Goal: Task Accomplishment & Management: Use online tool/utility

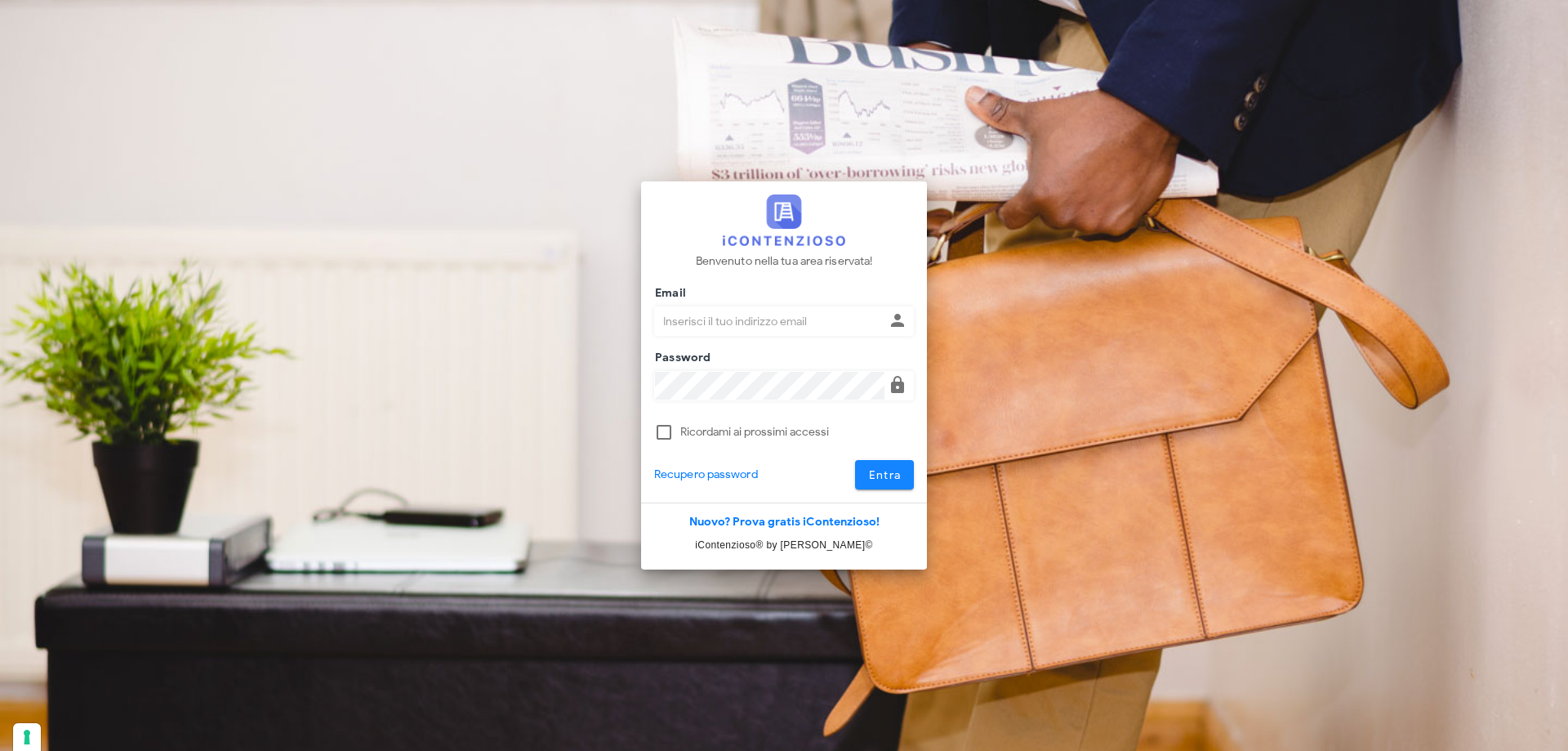
type input "p.rizza@studioassociatoadrev.it"
click at [879, 466] on button "Entra" at bounding box center [885, 475] width 60 height 30
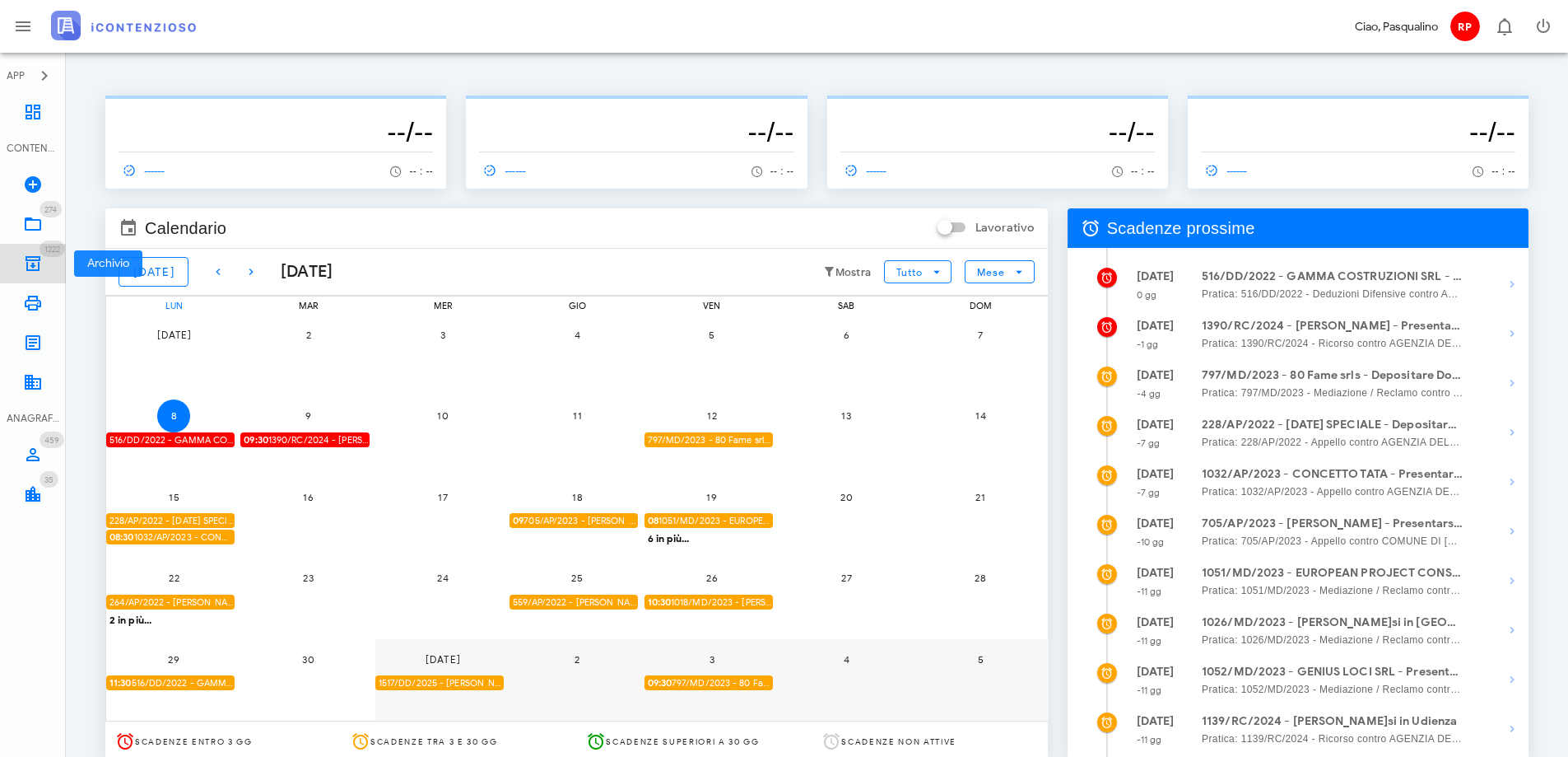
click at [31, 247] on link "1222 Archivio 1222" at bounding box center [33, 263] width 66 height 40
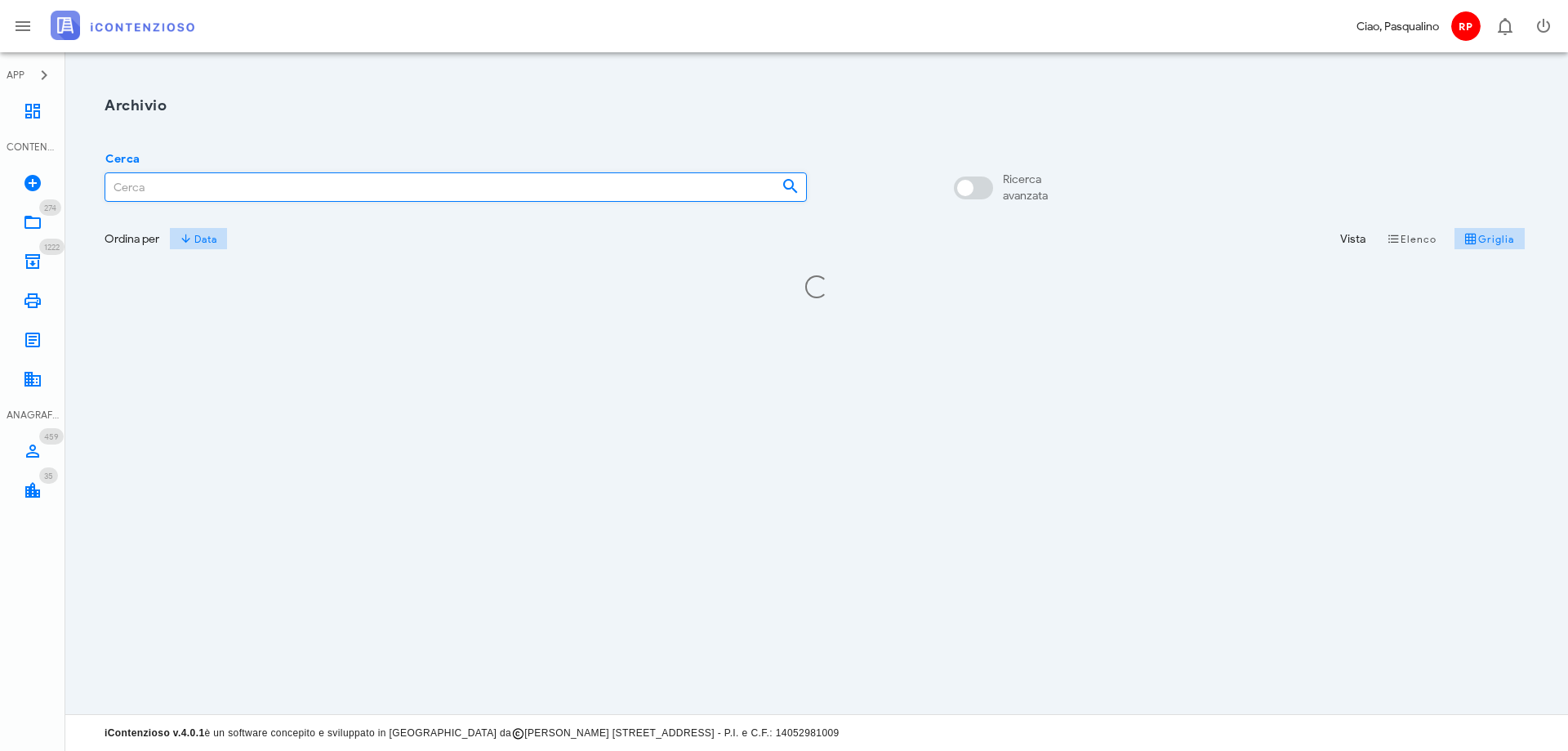
click at [229, 187] on input "Cerca" at bounding box center [436, 188] width 663 height 28
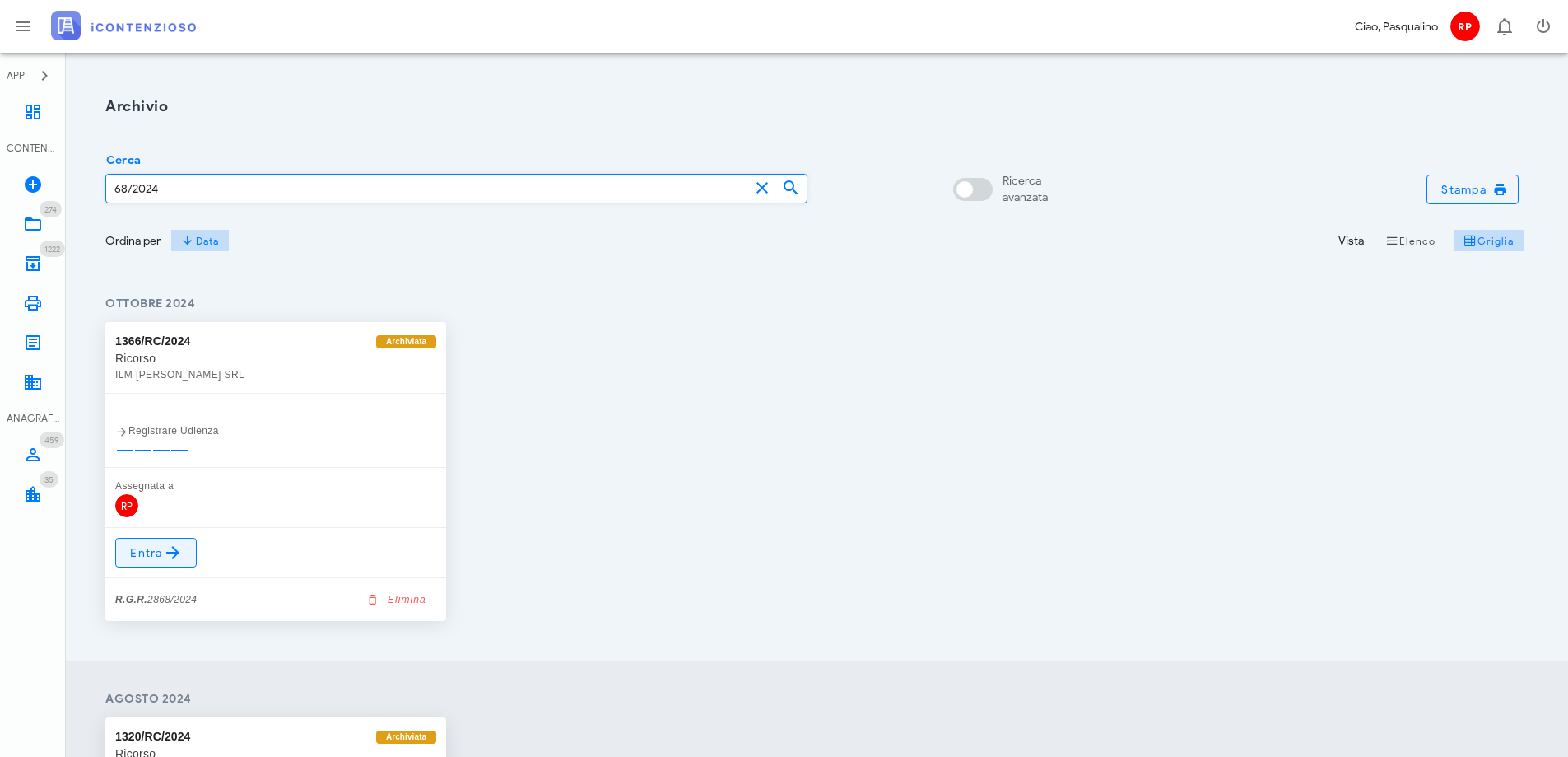
type input "68/2024"
drag, startPoint x: 189, startPoint y: 554, endPoint x: 180, endPoint y: 509, distance: 45.9
click at [189, 555] on link "Entra" at bounding box center [156, 553] width 81 height 30
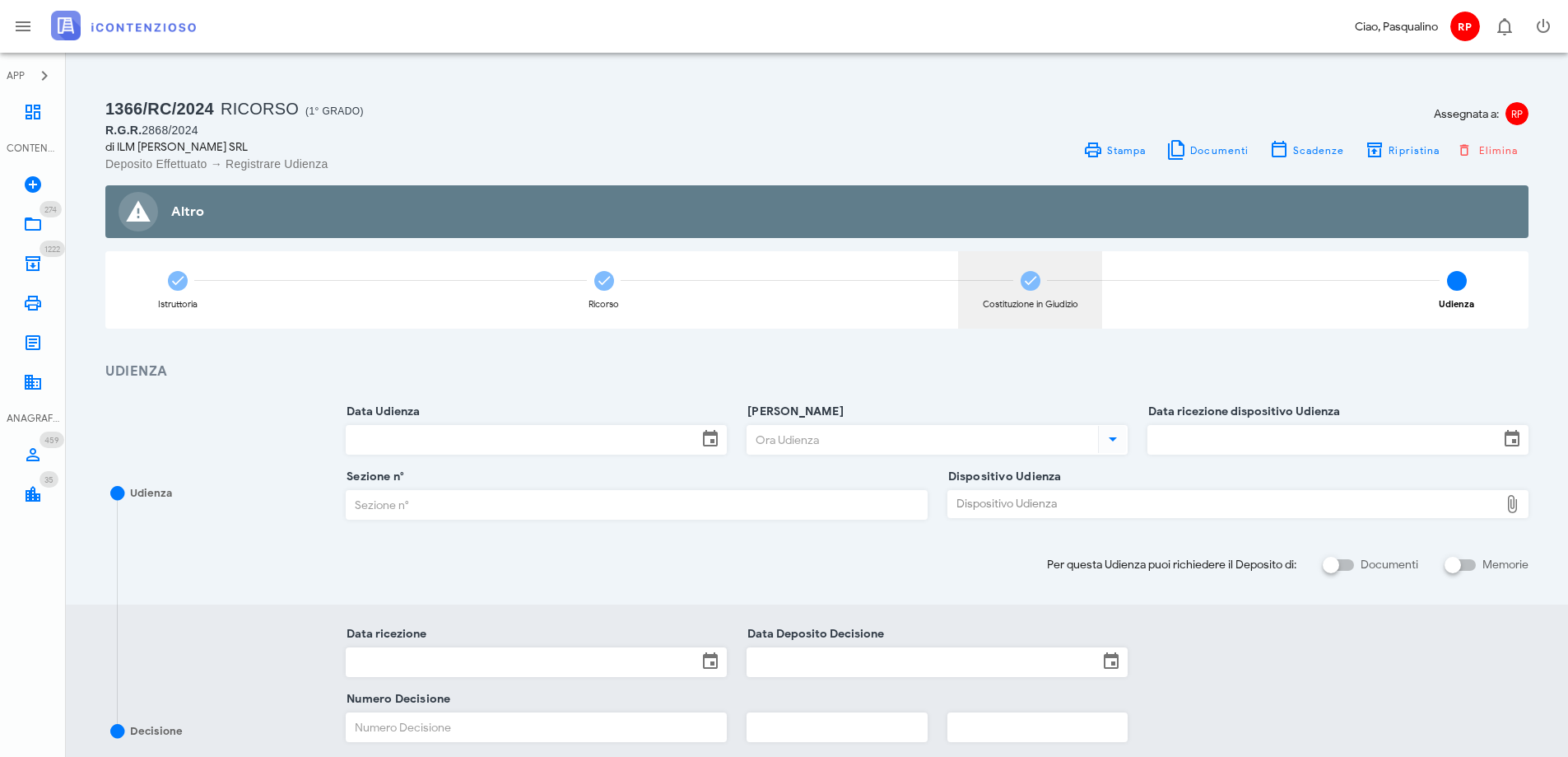
click at [1058, 275] on div "Costituzione in Giudizio" at bounding box center [1029, 290] width 144 height 78
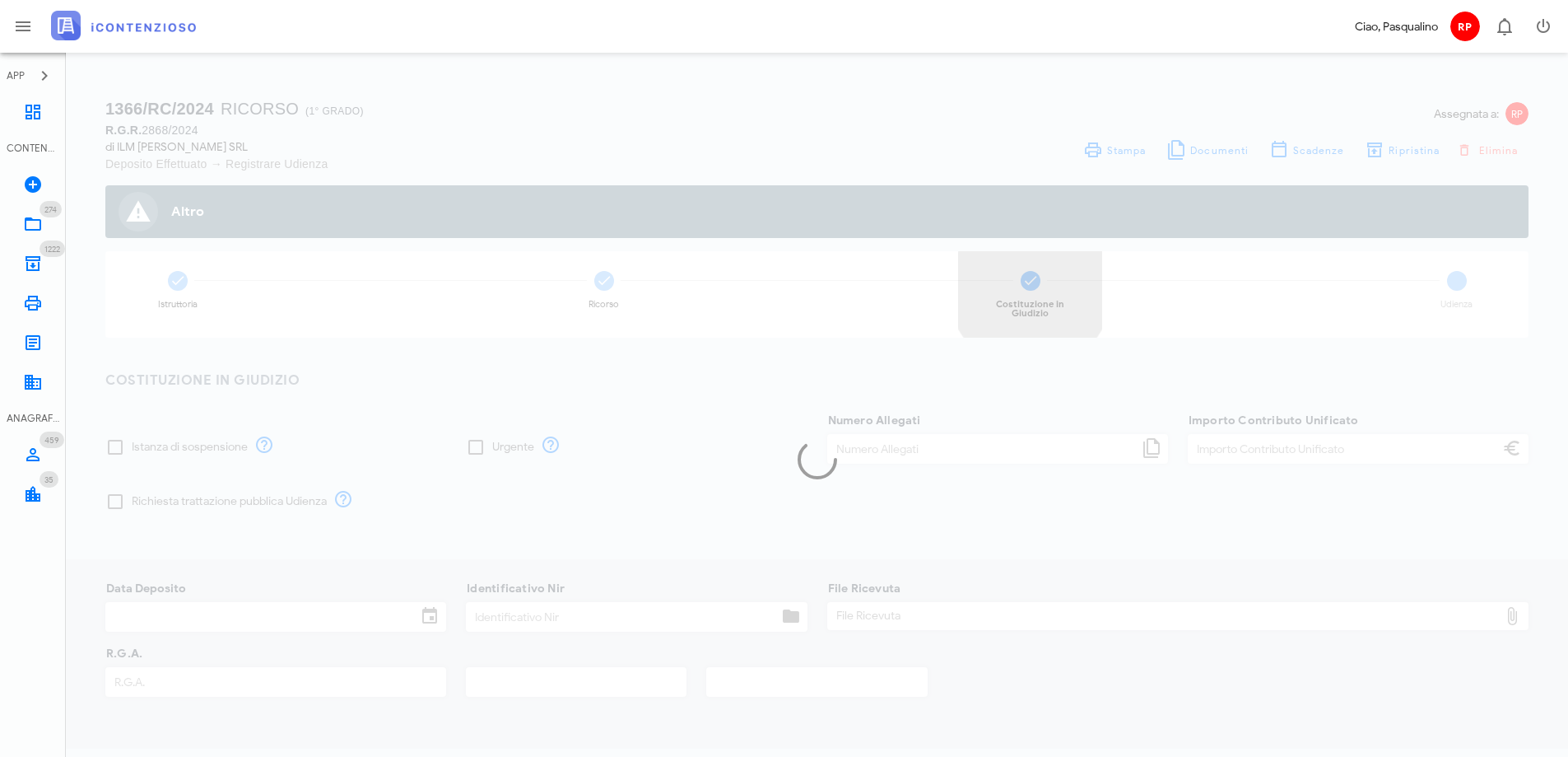
type input "500,00"
type input "18/11/2024"
type input "350"
type input "2868"
type input "2024"
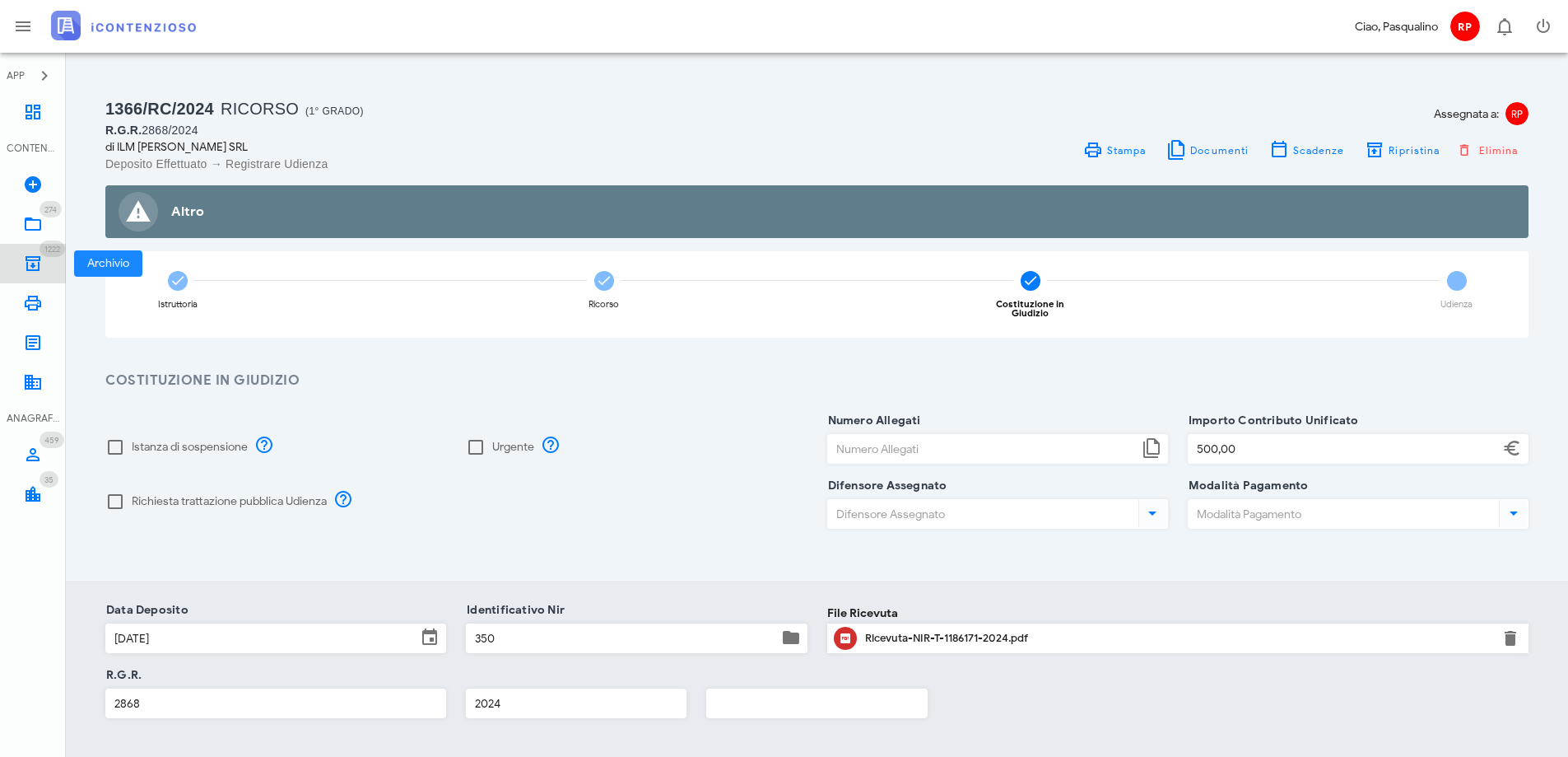
click at [42, 269] on icon at bounding box center [33, 263] width 19 height 19
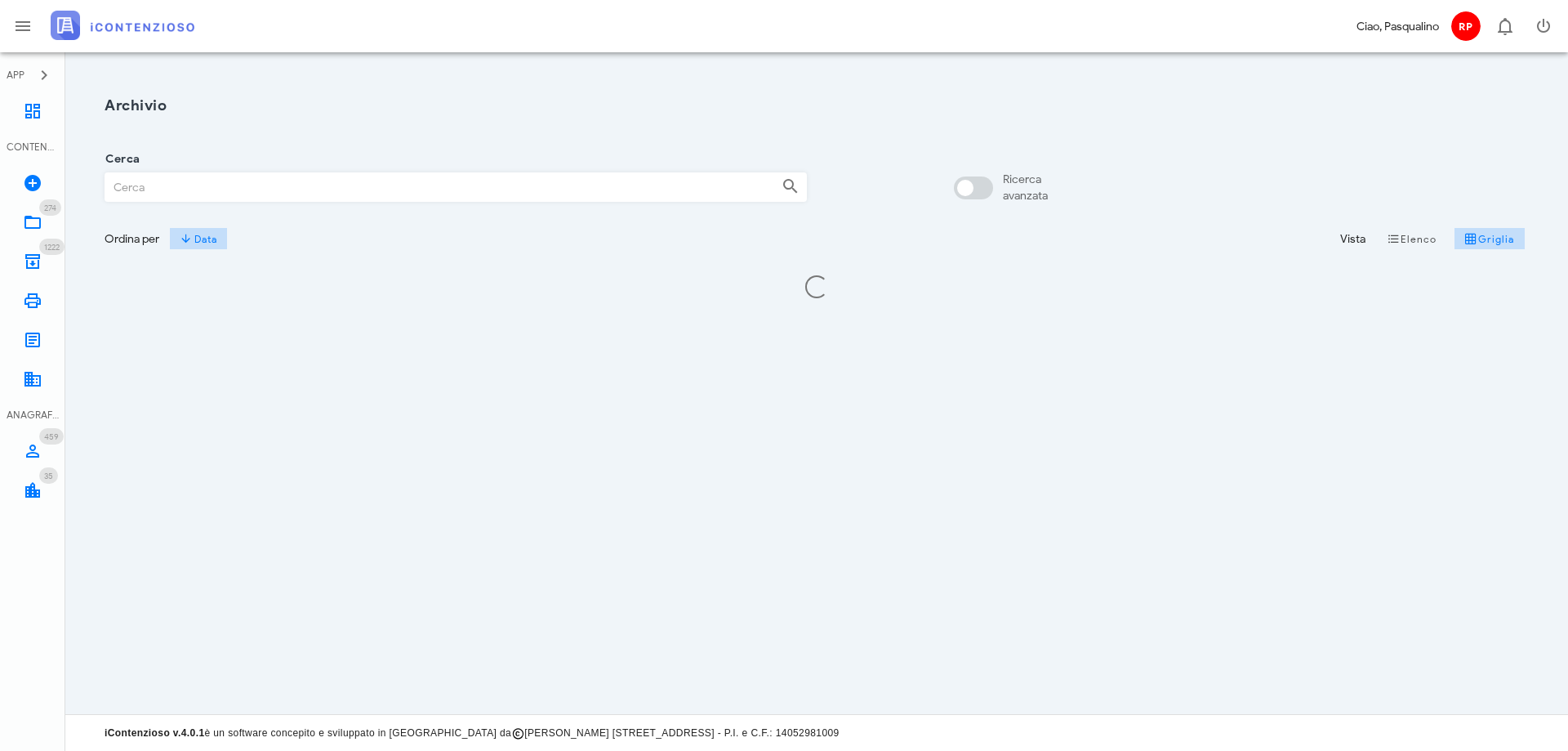
click at [258, 185] on input "Cerca" at bounding box center [436, 188] width 663 height 28
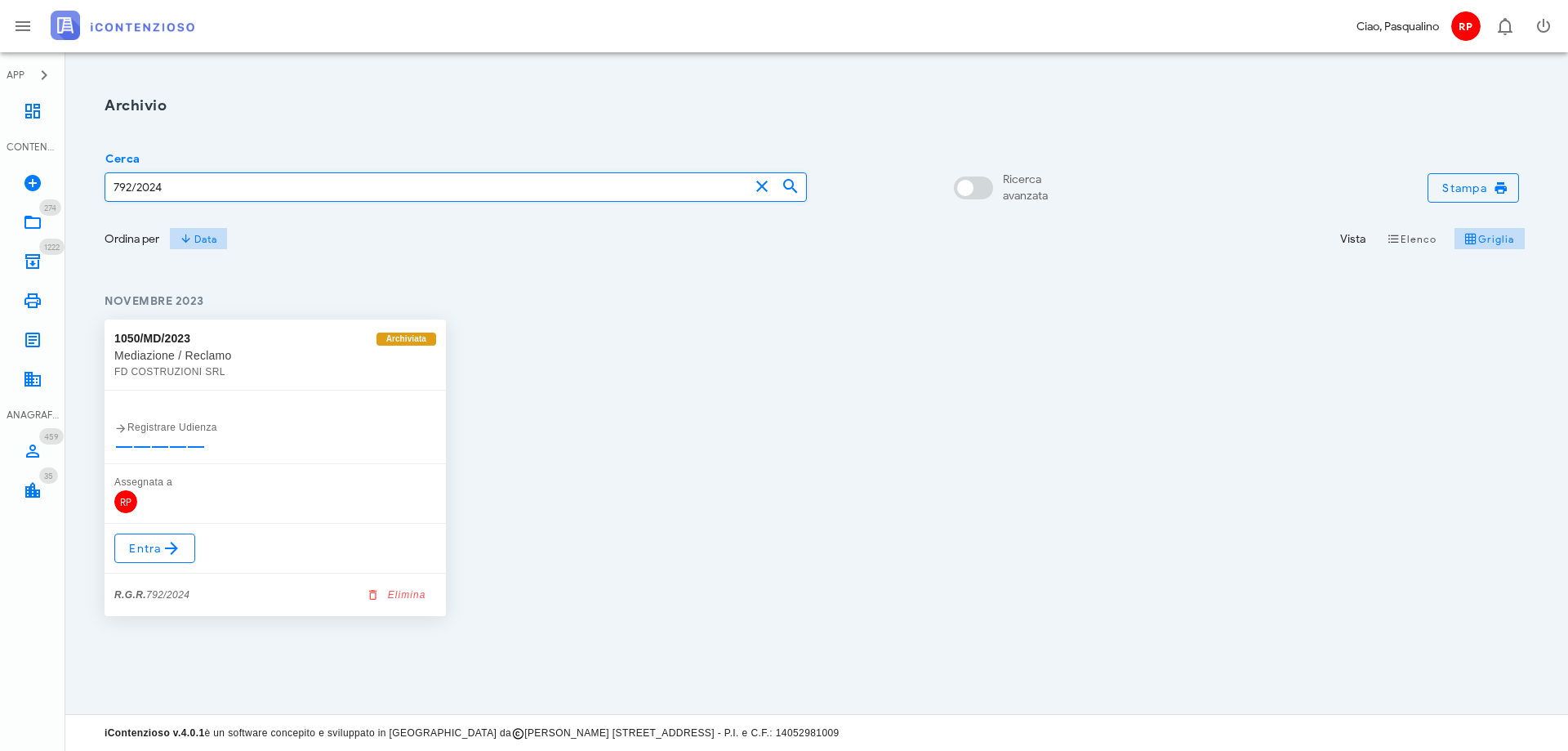
type input "792/2024"
click at [167, 547] on icon at bounding box center [172, 549] width 19 height 19
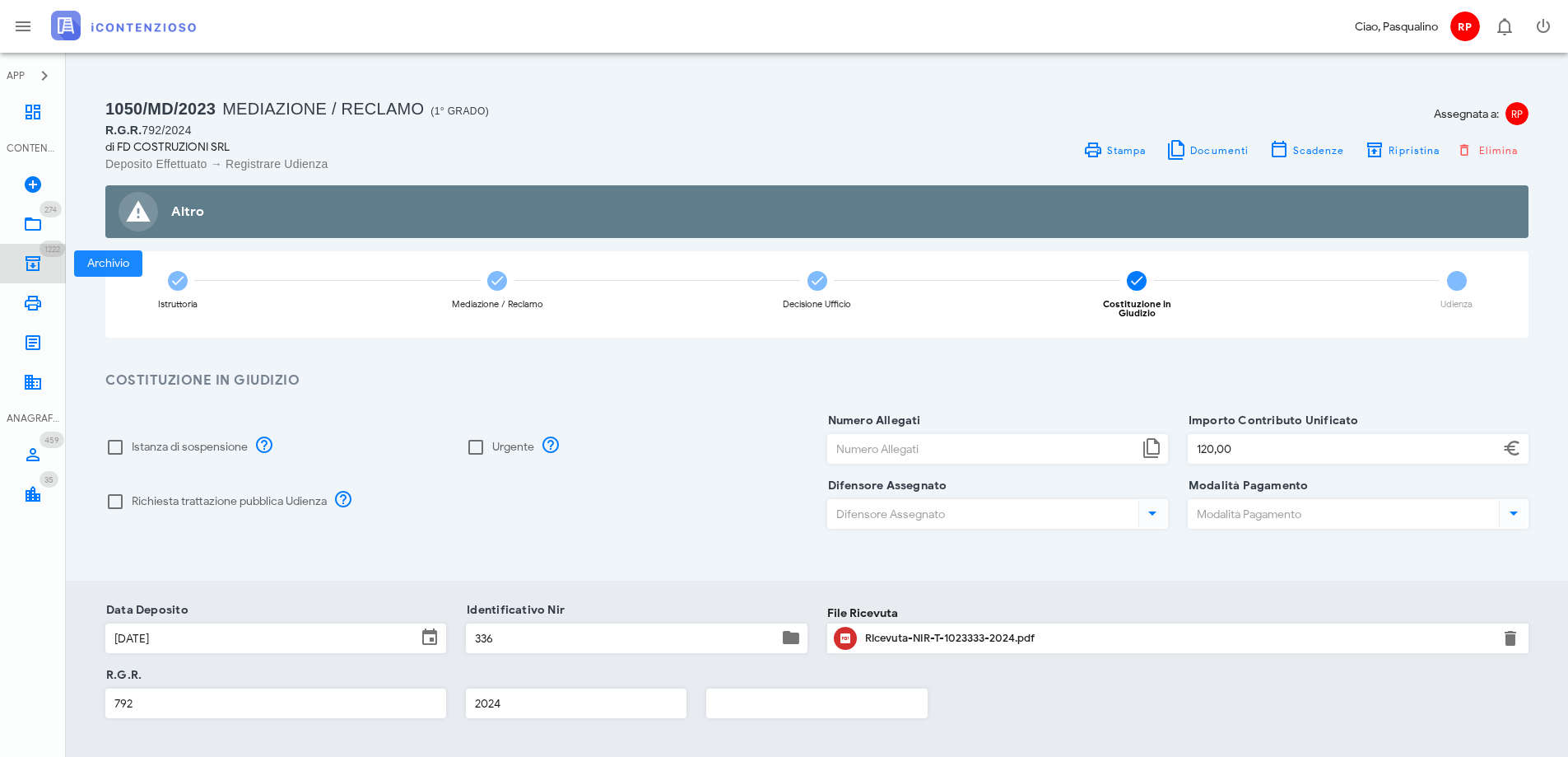
click at [28, 253] on link "1222 Archivio 1222" at bounding box center [33, 263] width 66 height 40
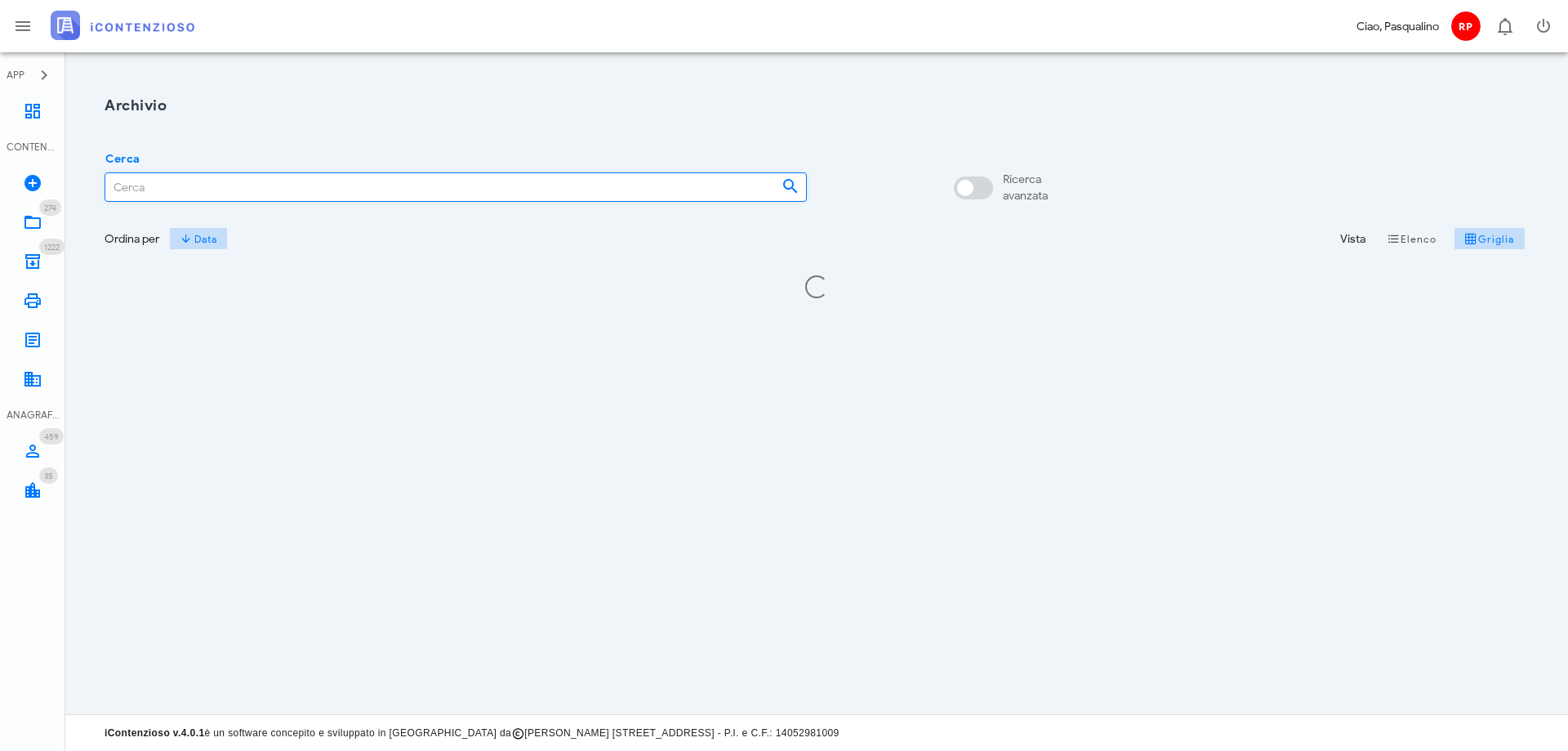
click at [261, 191] on input "Cerca" at bounding box center [436, 188] width 663 height 28
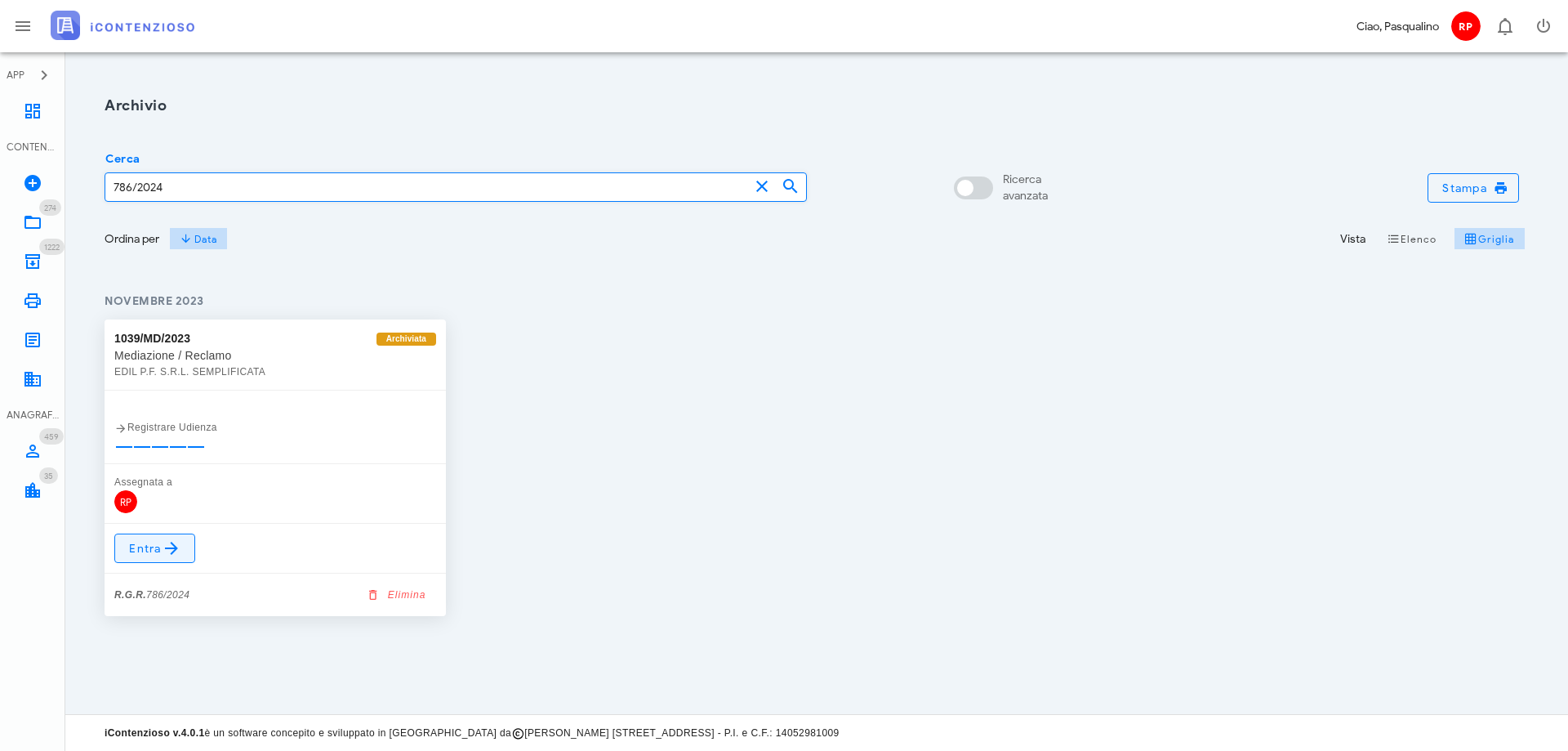
type input "786/2024"
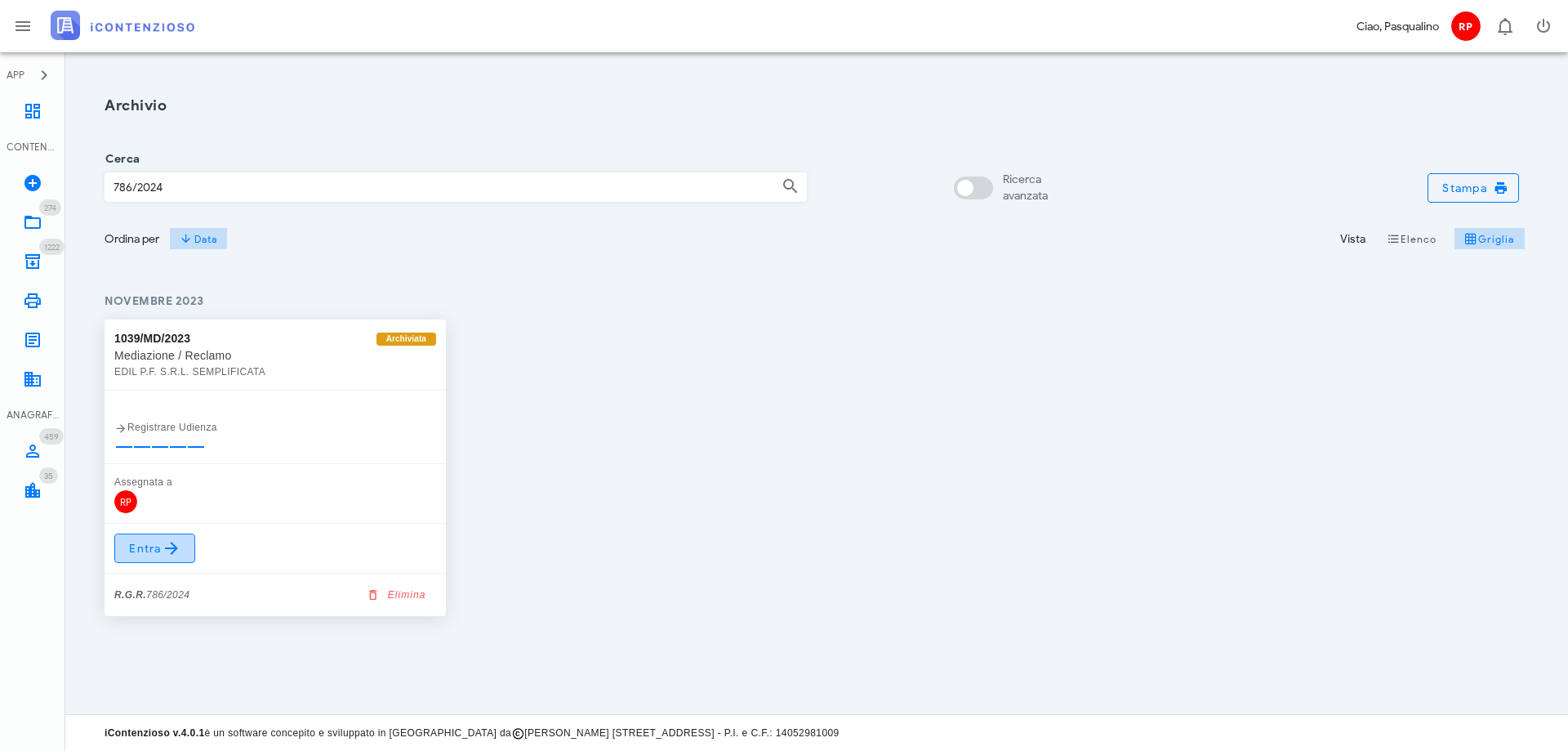
click at [164, 542] on icon at bounding box center [172, 549] width 19 height 19
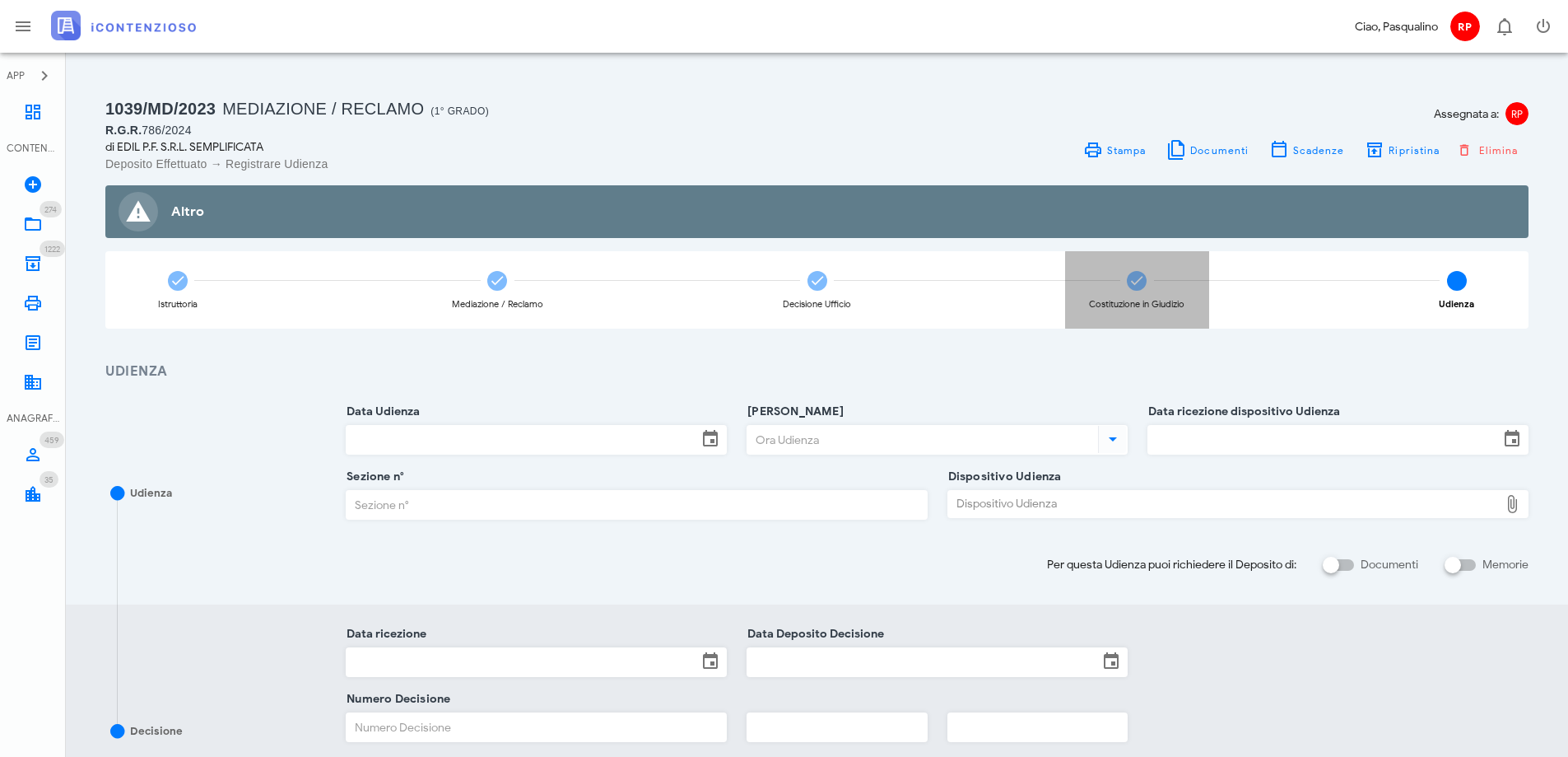
click at [1146, 280] on span at bounding box center [1137, 281] width 19 height 19
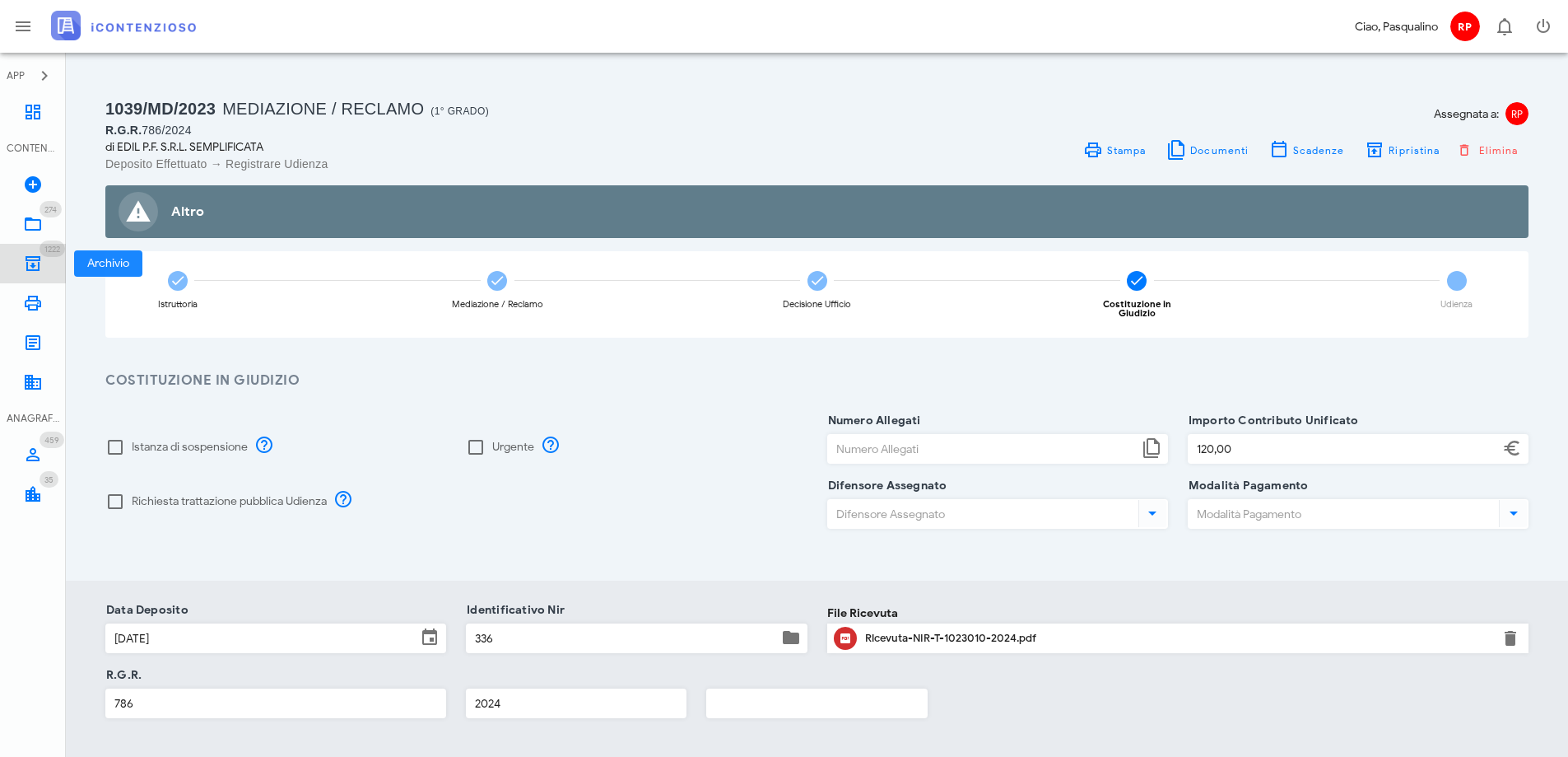
click at [34, 250] on link "1222 Archivio 1222" at bounding box center [33, 263] width 66 height 40
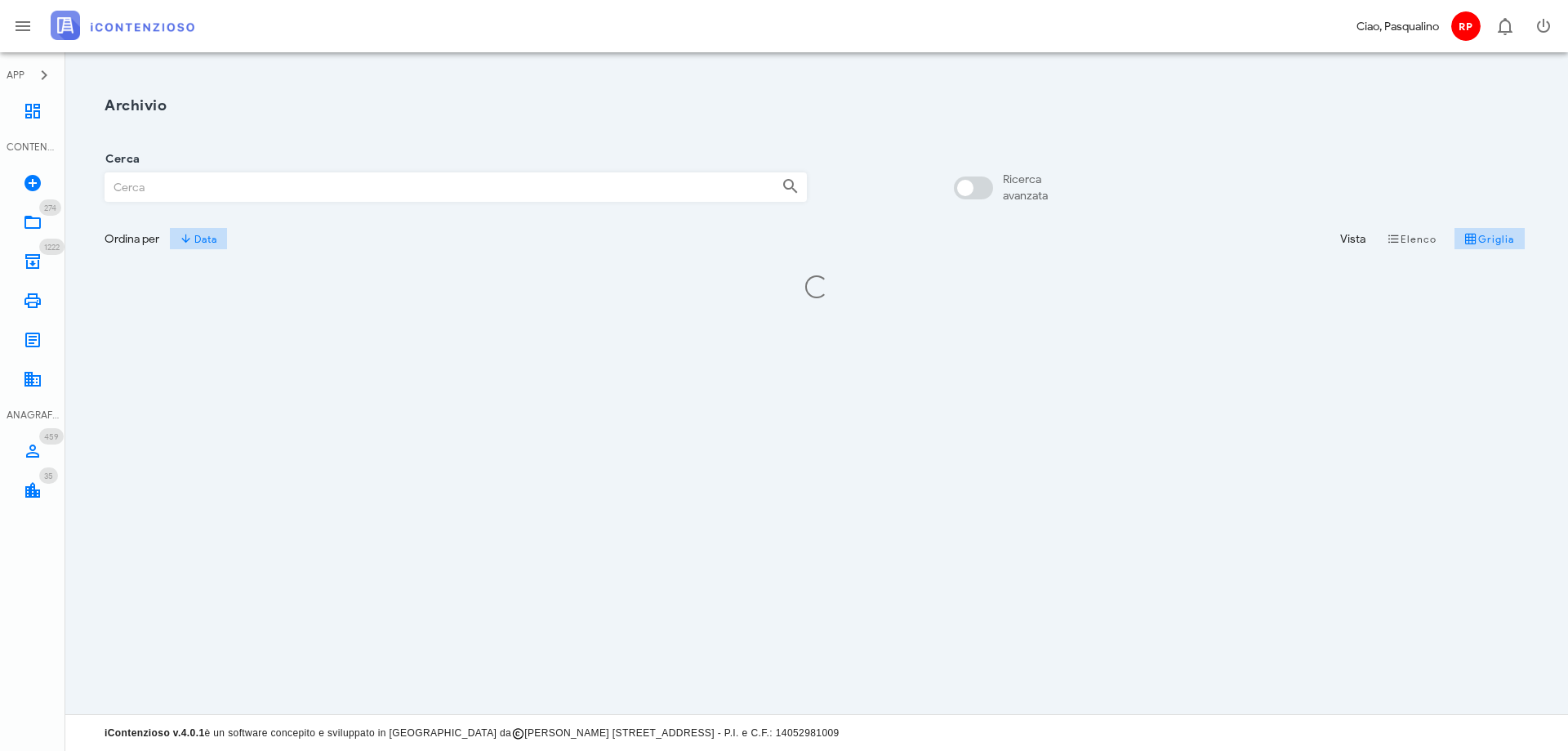
click at [308, 184] on input "Cerca" at bounding box center [436, 188] width 663 height 28
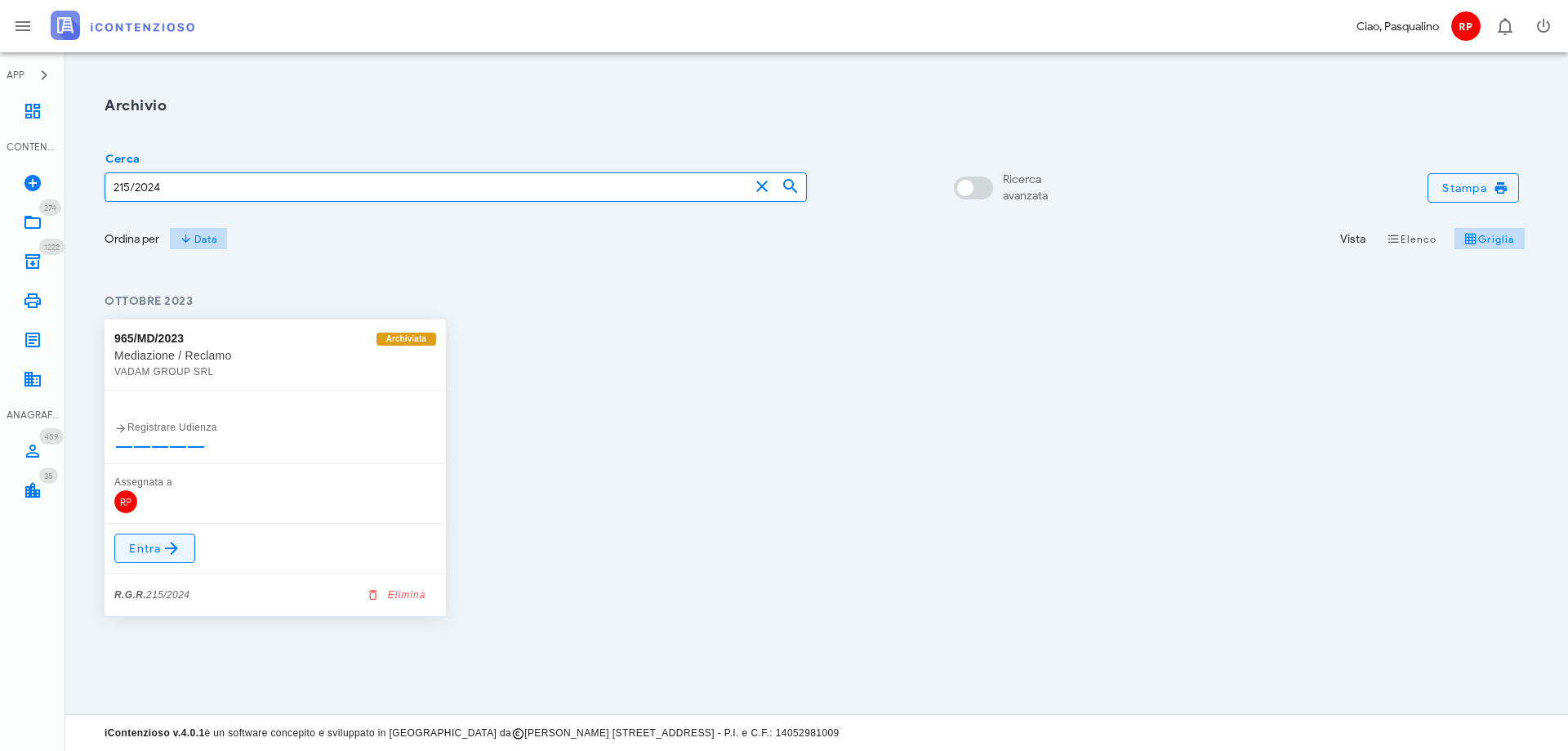
type input "215/2024"
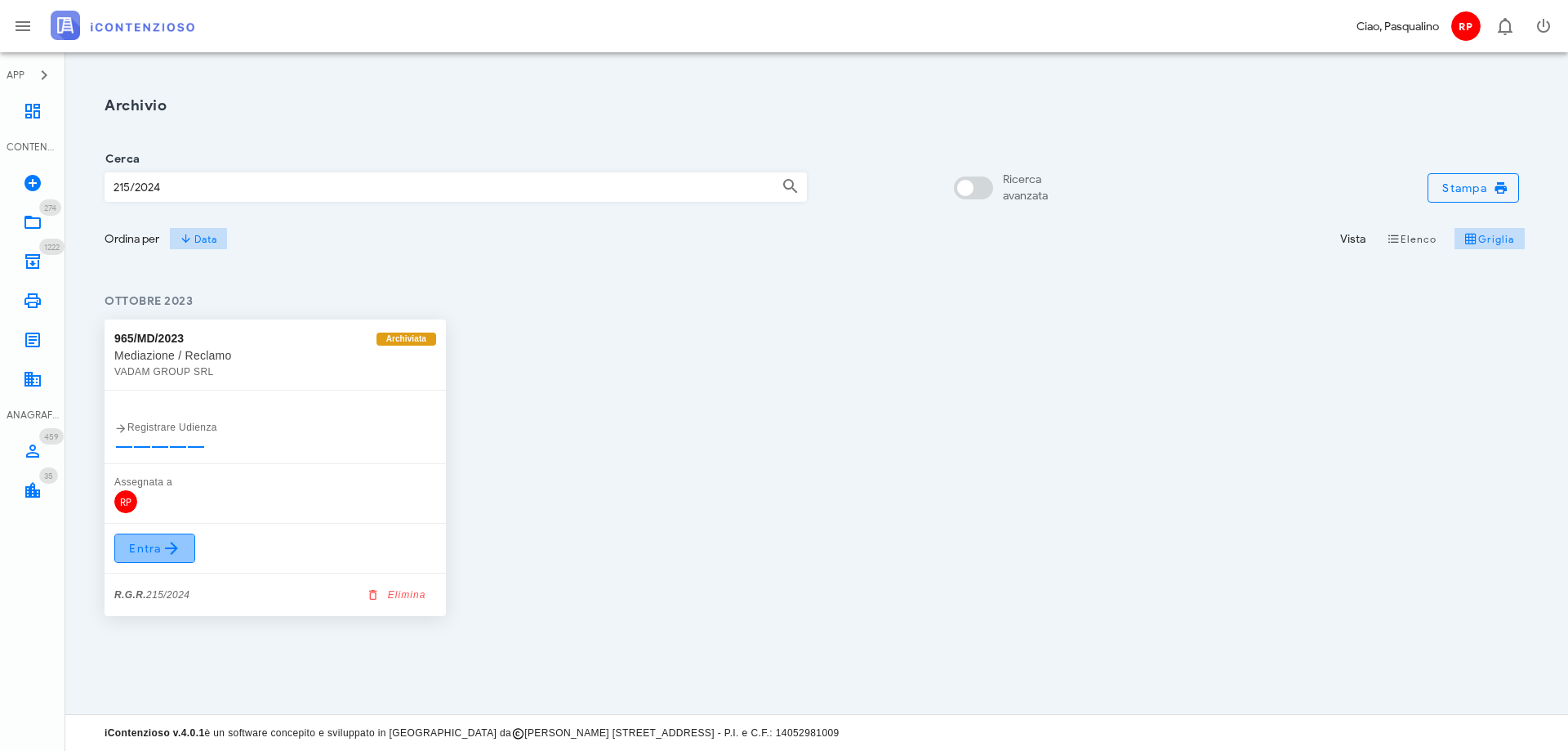
click at [173, 542] on icon at bounding box center [172, 549] width 19 height 19
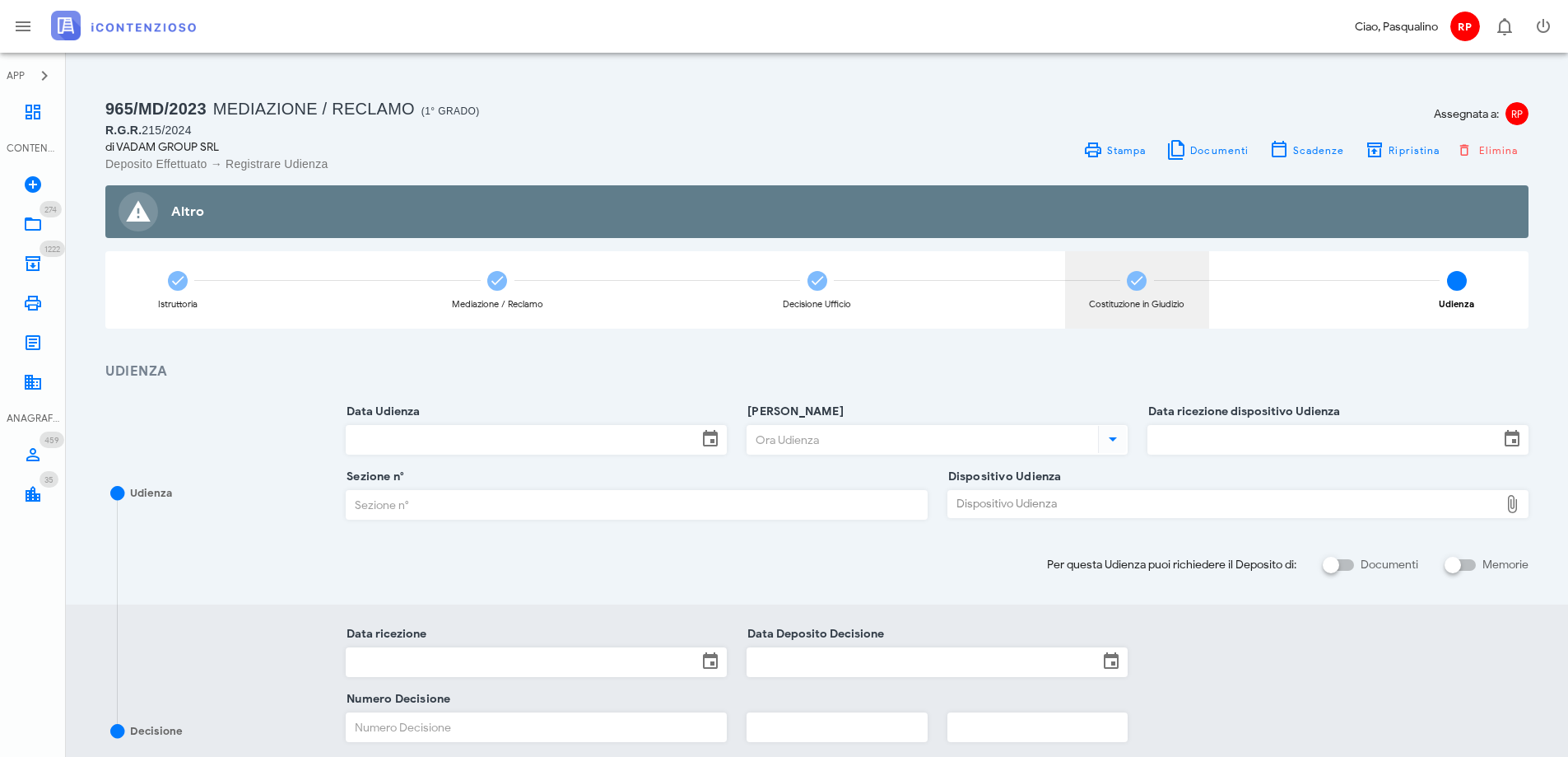
click at [1134, 299] on div "Costituzione in Giudizio" at bounding box center [1137, 304] width 95 height 9
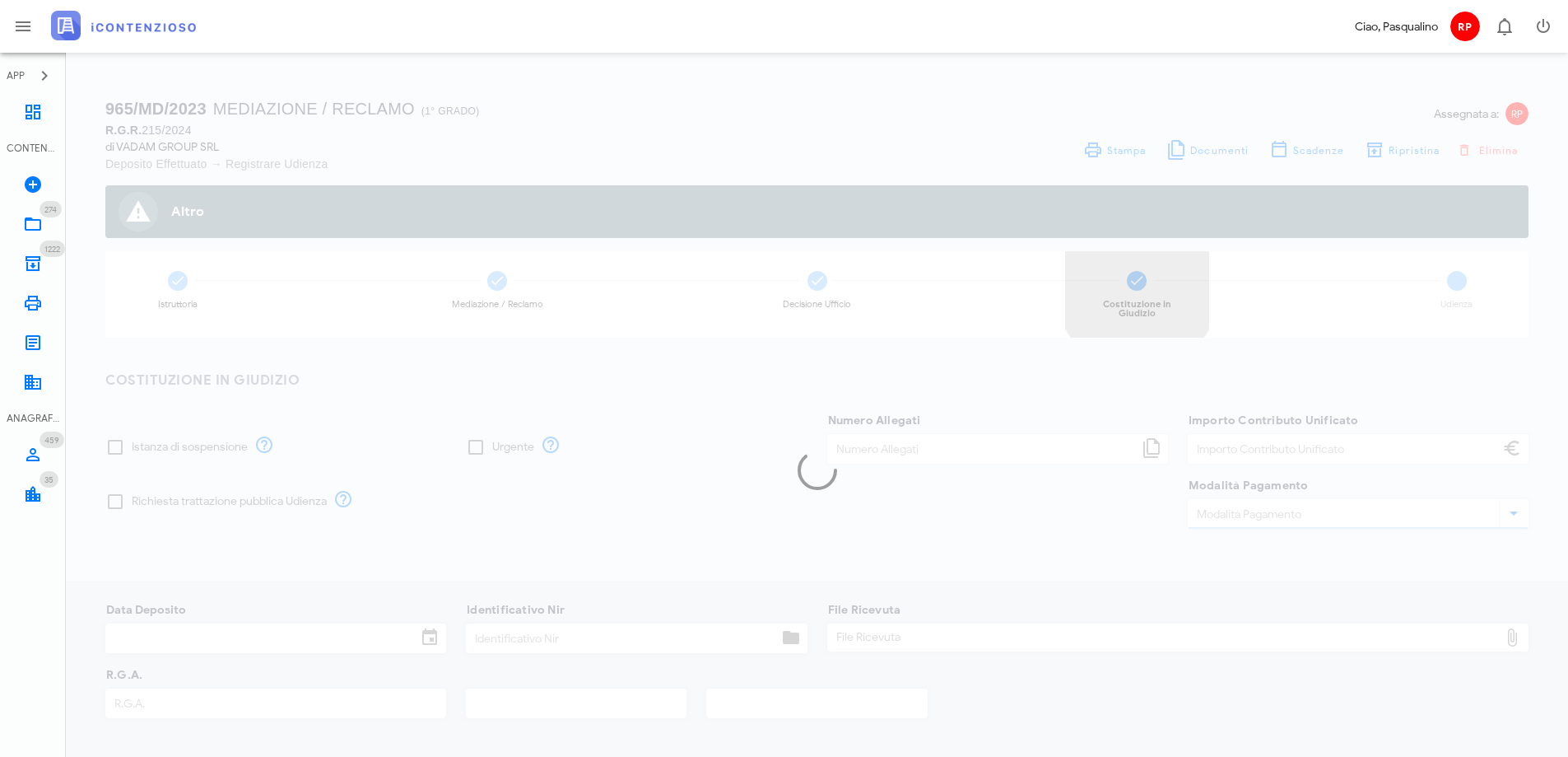
type input "120,00"
type input "25/01/2024"
type input "330"
type input "215"
type input "2024"
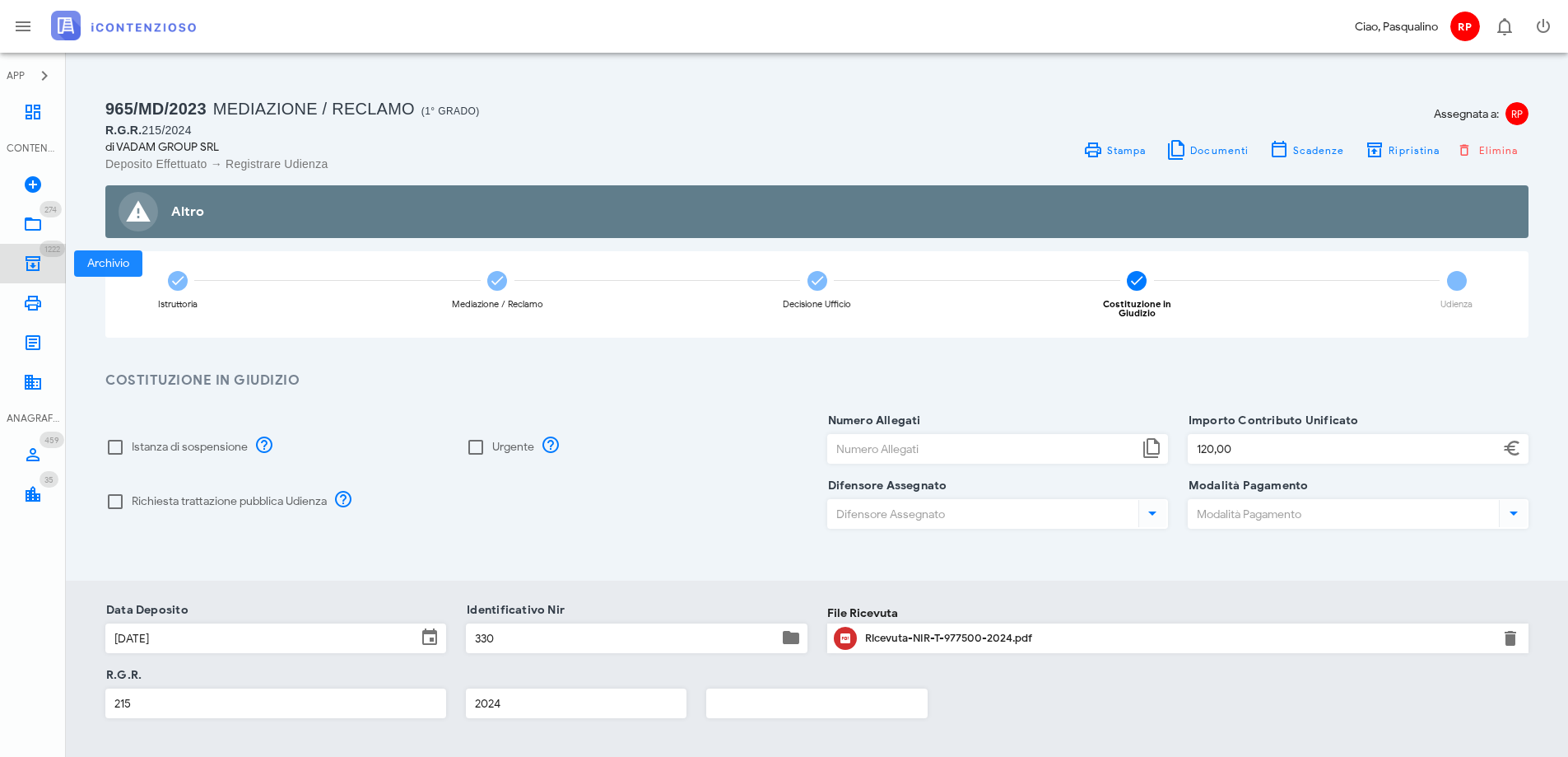
click at [31, 268] on icon at bounding box center [33, 263] width 19 height 19
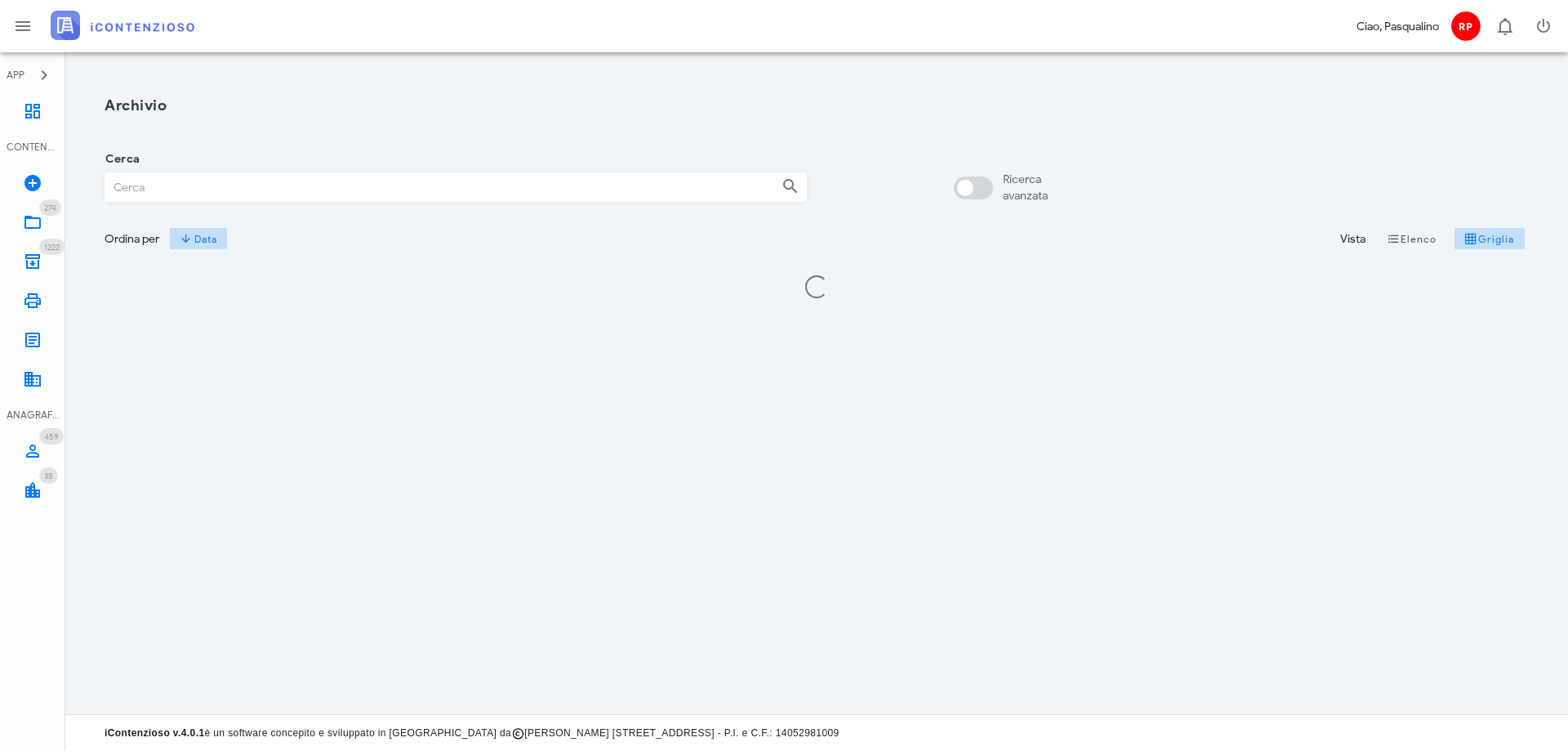
click at [331, 198] on input "Cerca" at bounding box center [436, 188] width 663 height 28
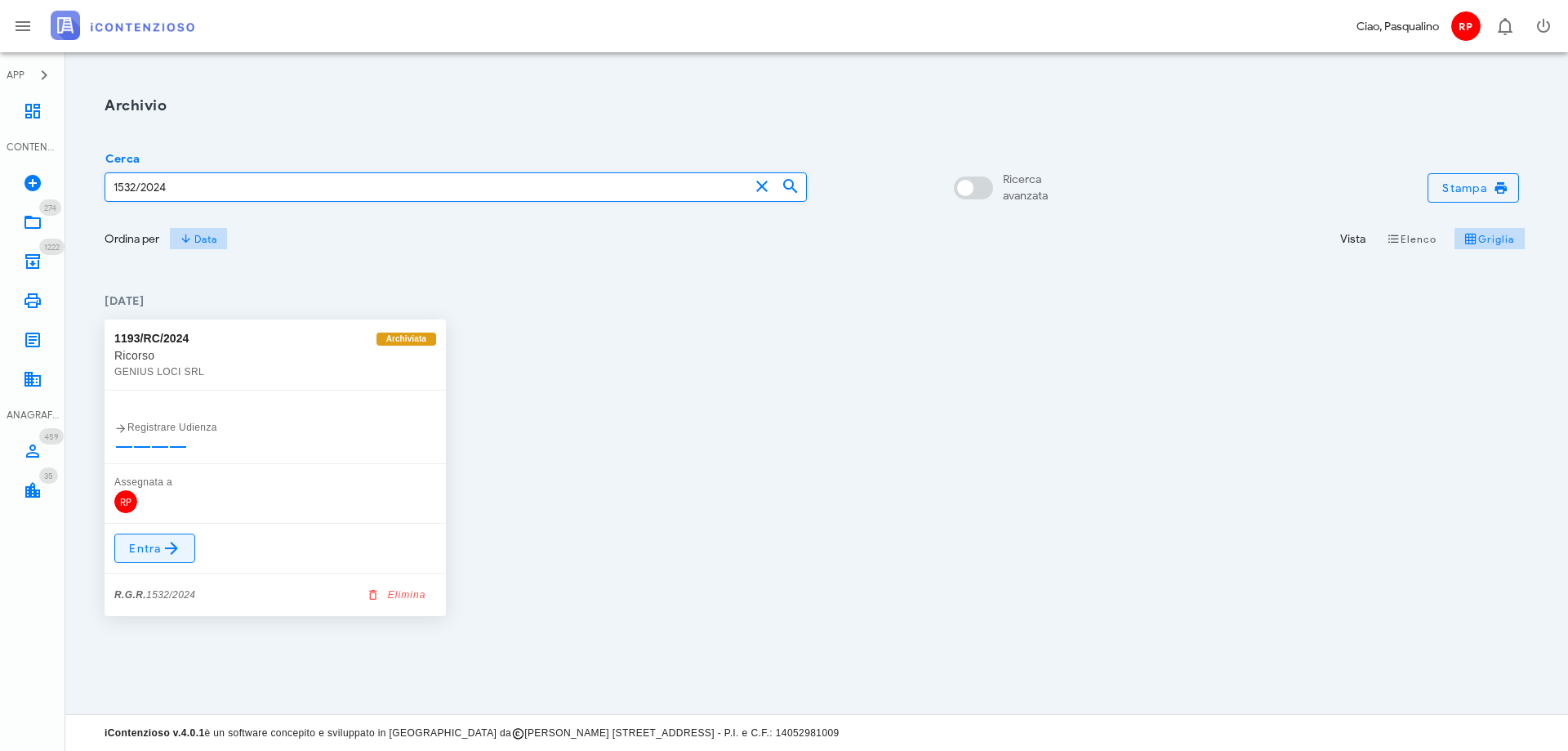
type input "1532/2024"
click at [144, 551] on span "Entra" at bounding box center [154, 549] width 53 height 19
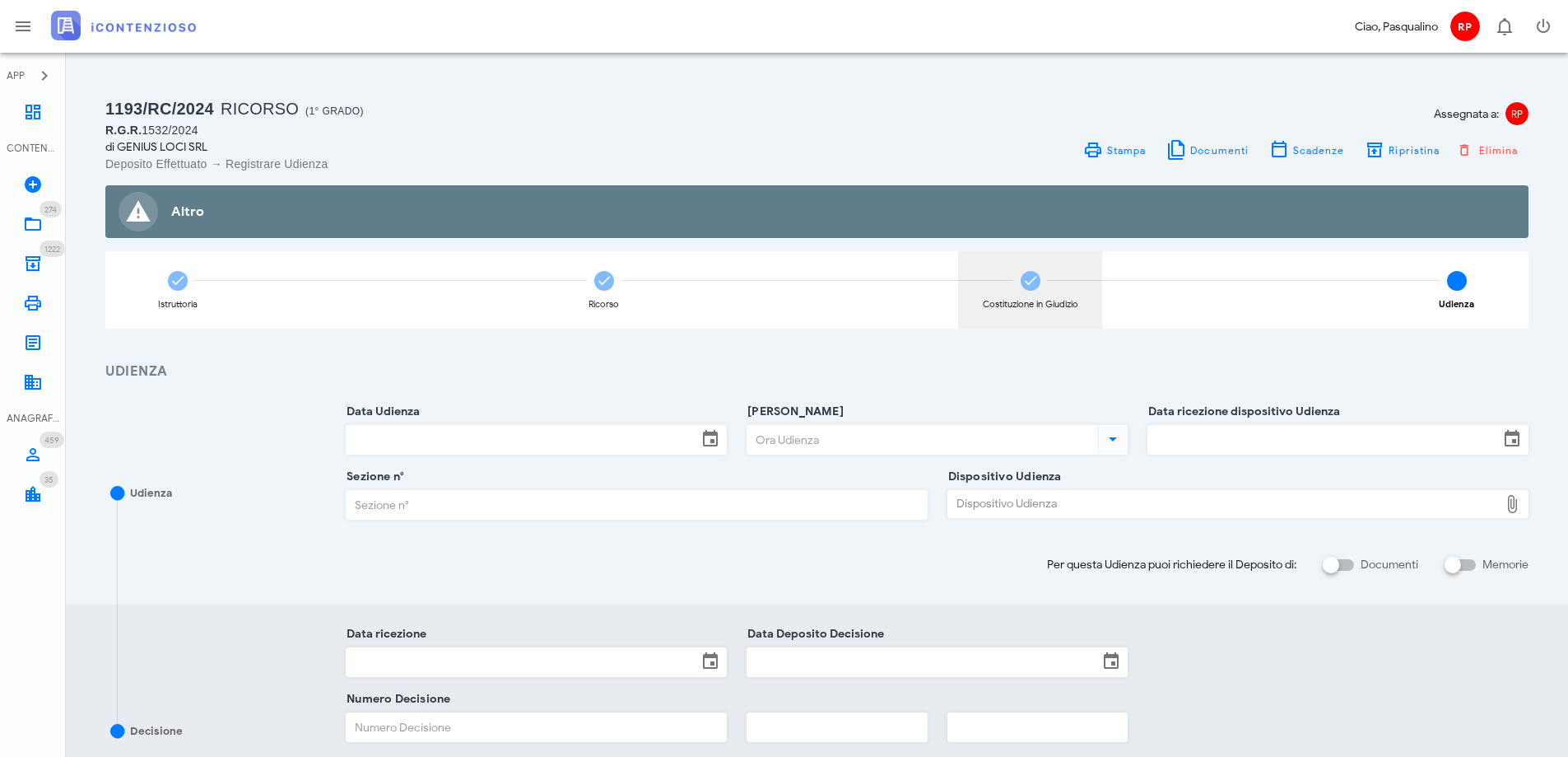
click at [1030, 295] on div "Costituzione in Giudizio" at bounding box center [1029, 290] width 144 height 78
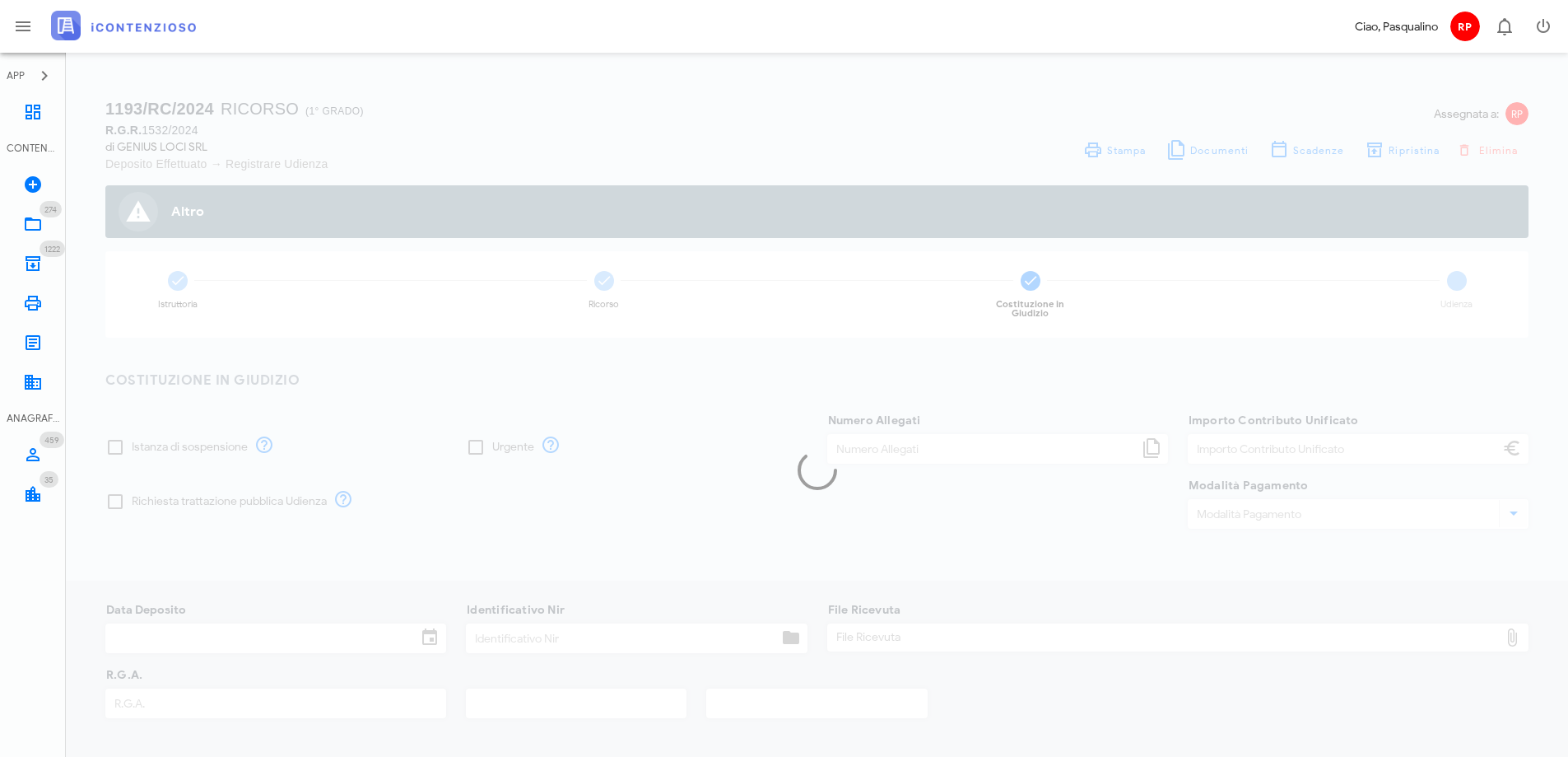
type input "120,00"
type input "27/05/2024"
type input "341"
type input "1532"
type input "2024"
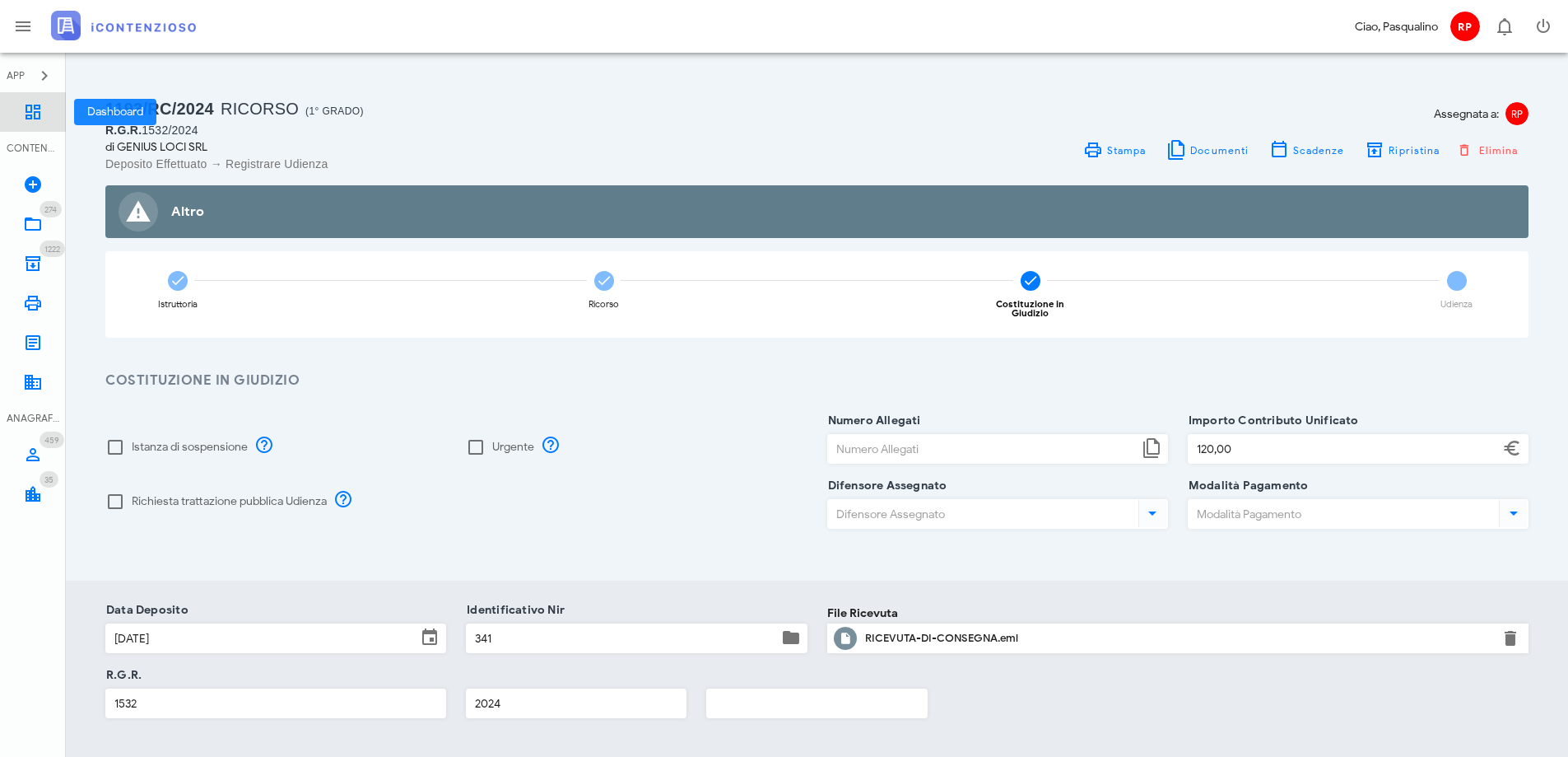
click at [38, 120] on icon at bounding box center [33, 112] width 19 height 19
